Goal: Information Seeking & Learning: Learn about a topic

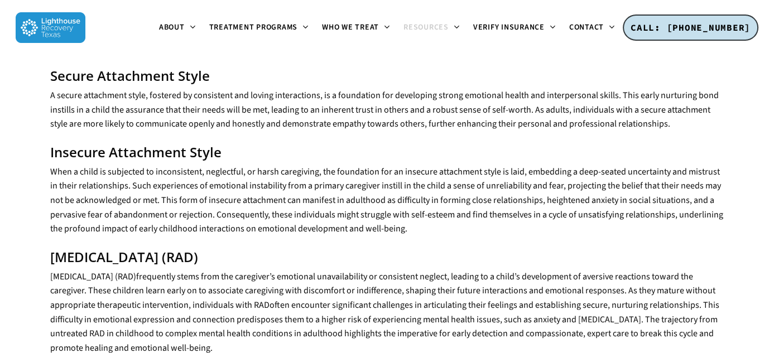
scroll to position [1748, 0]
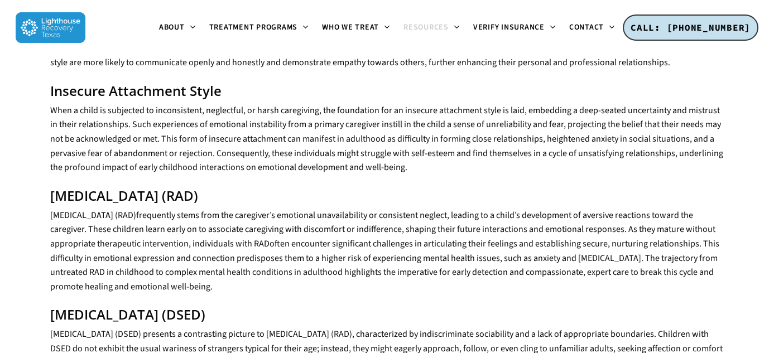
click at [501, 209] on span "frequently stems from the caregiver’s emotional unavailability or consistent ne…" at bounding box center [382, 229] width 665 height 41
click at [494, 238] on span "often encounter significant challenges in articulating their feelings and estab…" at bounding box center [384, 265] width 669 height 55
click at [385, 209] on span "frequently stems from the caregiver’s emotional unavailability or consistent ne…" at bounding box center [382, 229] width 665 height 41
click at [158, 209] on span "frequently stems from the caregiver’s emotional unavailability or consistent ne…" at bounding box center [382, 229] width 665 height 41
click at [342, 238] on span "often encounter significant challenges in articulating their feelings and estab…" at bounding box center [384, 265] width 669 height 55
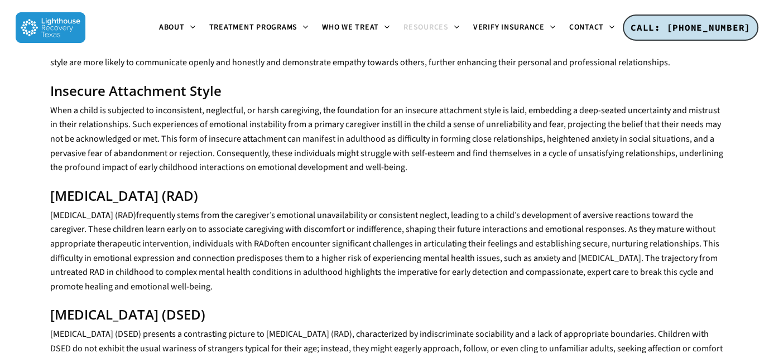
click at [318, 209] on span "frequently stems from the caregiver’s emotional unavailability or consistent ne…" at bounding box center [382, 229] width 665 height 41
click at [395, 238] on span "often encounter significant challenges in articulating their feelings and estab…" at bounding box center [384, 265] width 669 height 55
click at [436, 209] on span "frequently stems from the caregiver’s emotional unavailability or consistent ne…" at bounding box center [382, 229] width 665 height 41
click at [485, 238] on span "often encounter significant challenges in articulating their feelings and estab…" at bounding box center [384, 265] width 669 height 55
click at [143, 209] on span "frequently stems from the caregiver’s emotional unavailability or consistent ne…" at bounding box center [382, 229] width 665 height 41
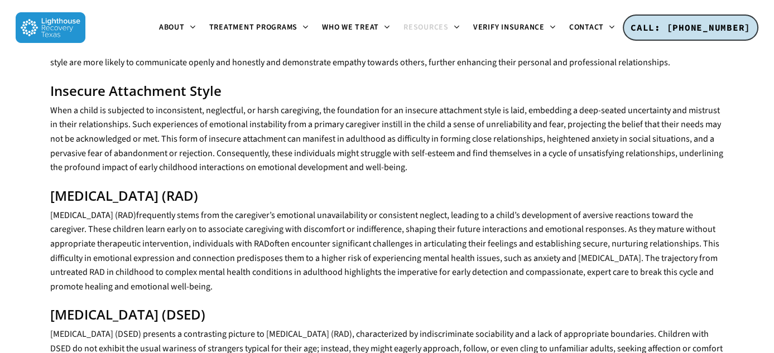
click at [149, 238] on span "often encounter significant challenges in articulating their feelings and estab…" at bounding box center [384, 265] width 669 height 55
click at [236, 238] on span "often encounter significant challenges in articulating their feelings and estab…" at bounding box center [384, 265] width 669 height 55
click at [322, 238] on span "often encounter significant challenges in articulating their feelings and estab…" at bounding box center [384, 265] width 669 height 55
click at [390, 238] on span "often encounter significant challenges in articulating their feelings and estab…" at bounding box center [384, 265] width 669 height 55
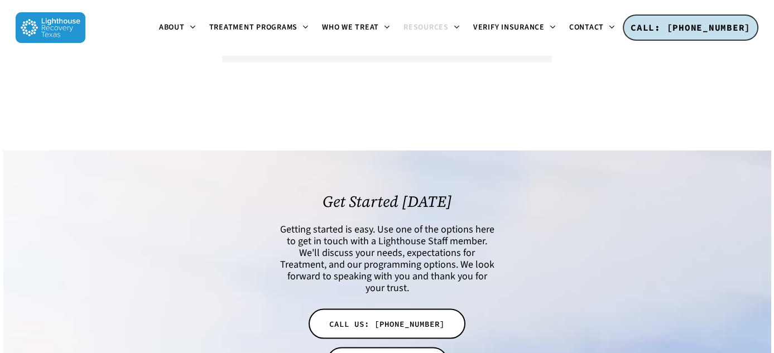
scroll to position [3087, 0]
